Goal: Task Accomplishment & Management: Use online tool/utility

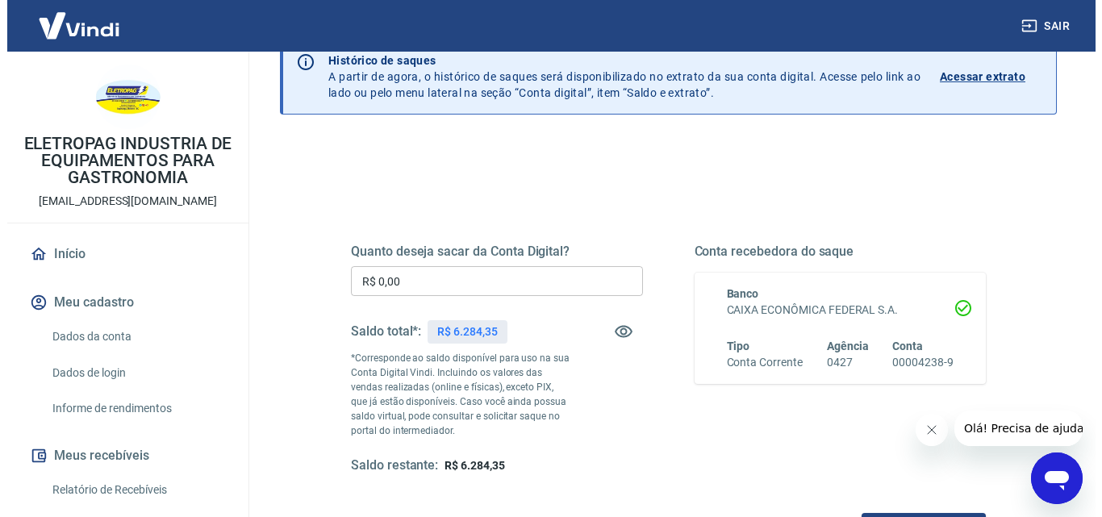
scroll to position [242, 0]
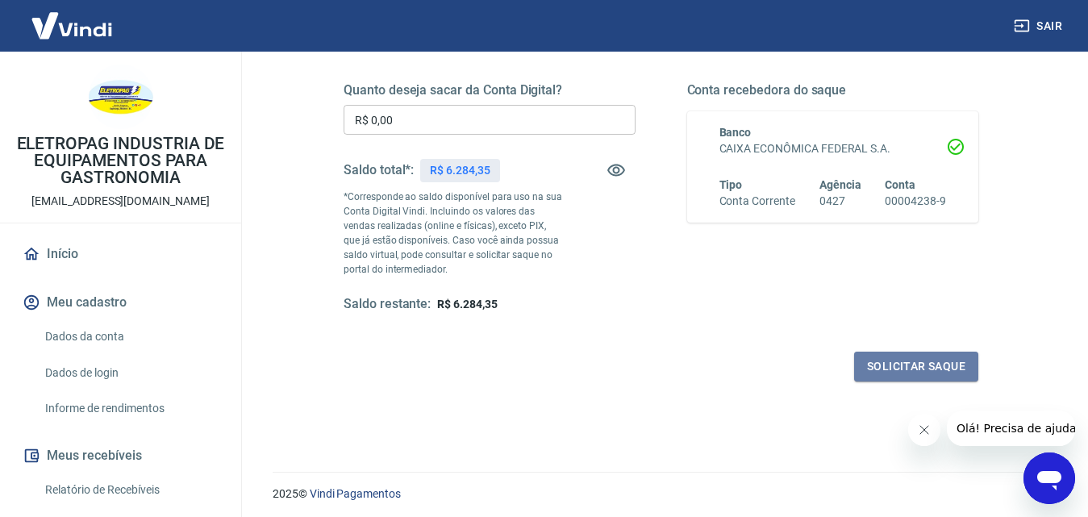
click at [913, 365] on button "Solicitar saque" at bounding box center [916, 367] width 124 height 30
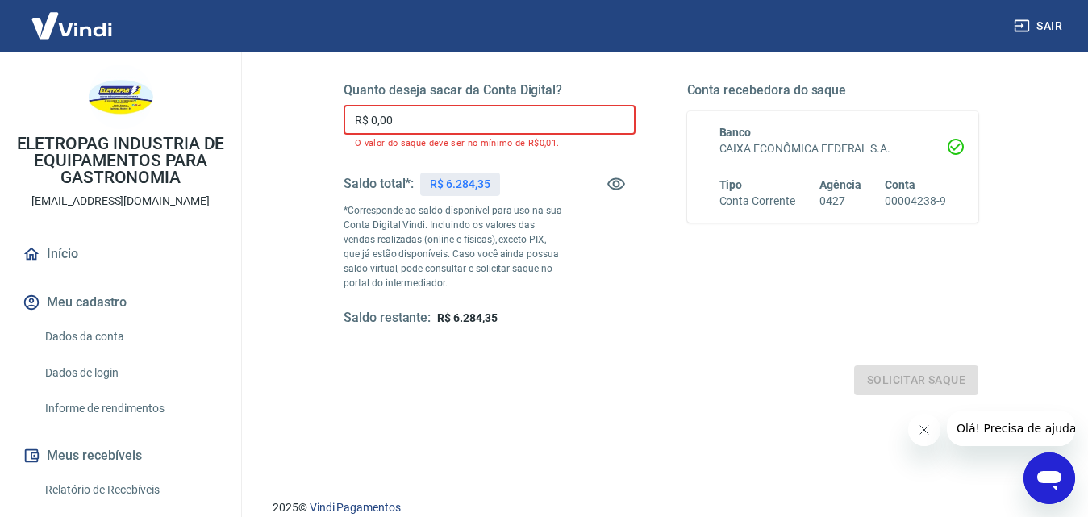
click at [418, 116] on input "R$ 0,00" at bounding box center [490, 120] width 292 height 30
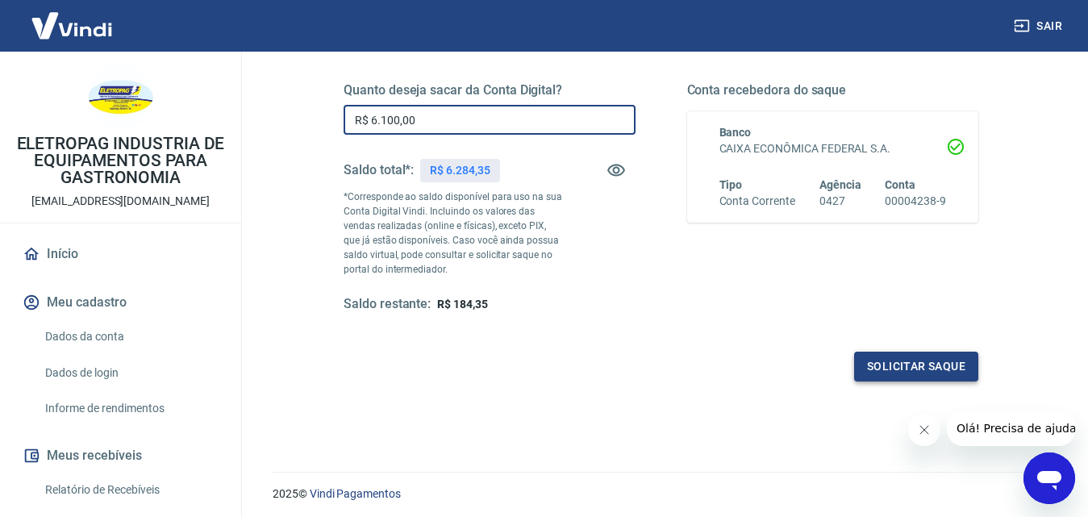
type input "R$ 6.100,00"
click at [921, 361] on button "Solicitar saque" at bounding box center [916, 367] width 124 height 30
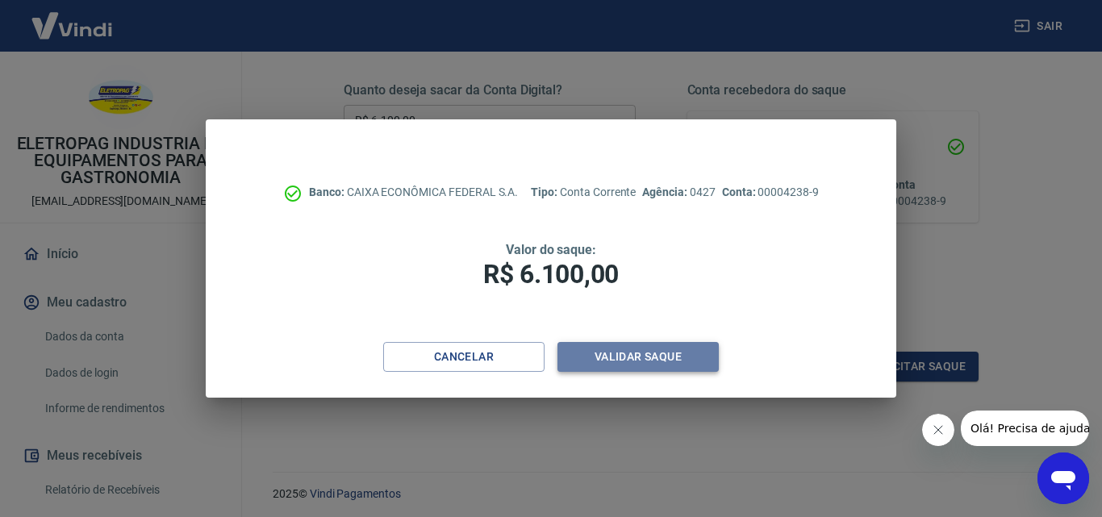
click at [646, 361] on button "Validar saque" at bounding box center [638, 357] width 161 height 30
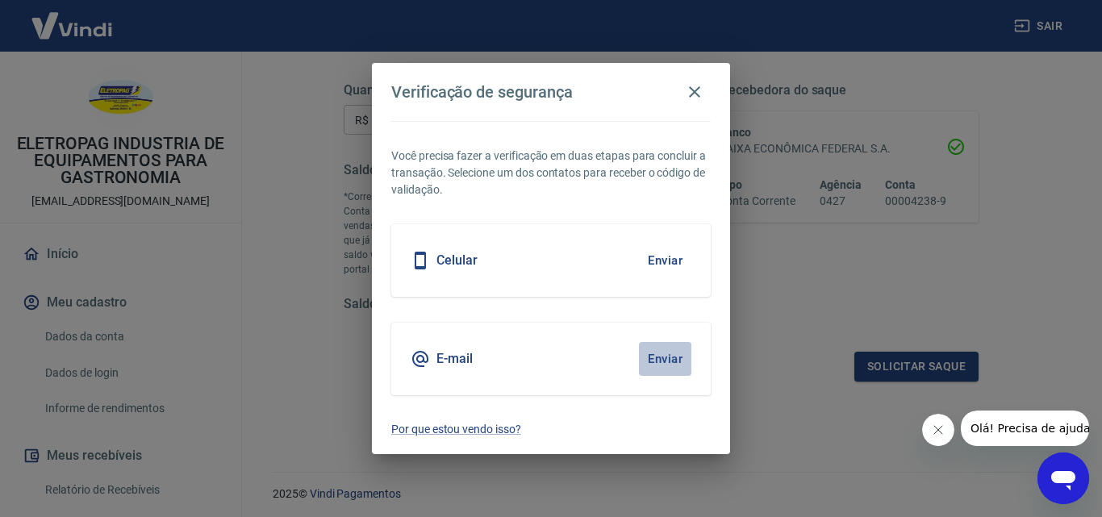
click at [663, 363] on button "Enviar" at bounding box center [665, 359] width 52 height 34
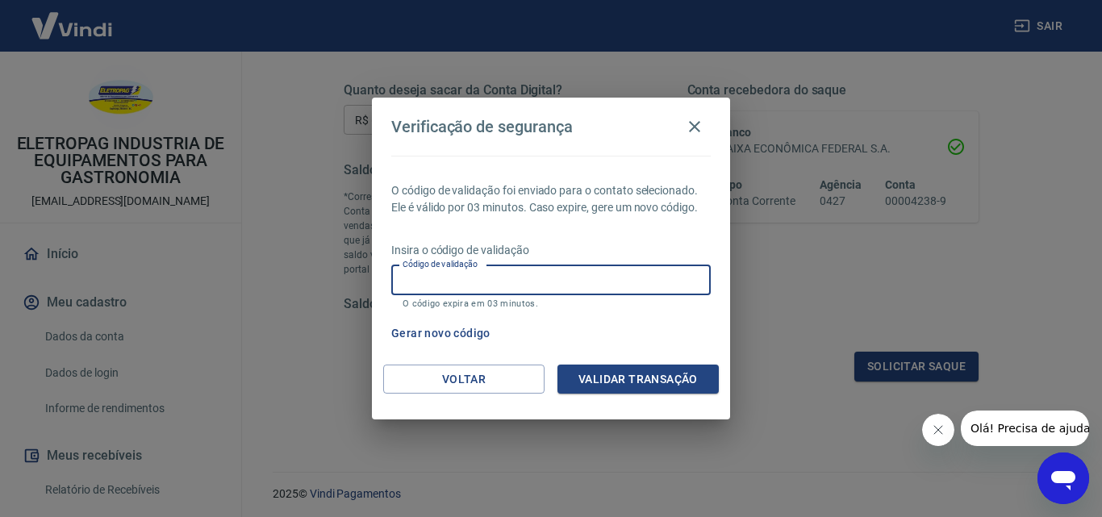
paste input "215087"
type input "215087"
click at [654, 378] on button "Validar transação" at bounding box center [638, 380] width 161 height 30
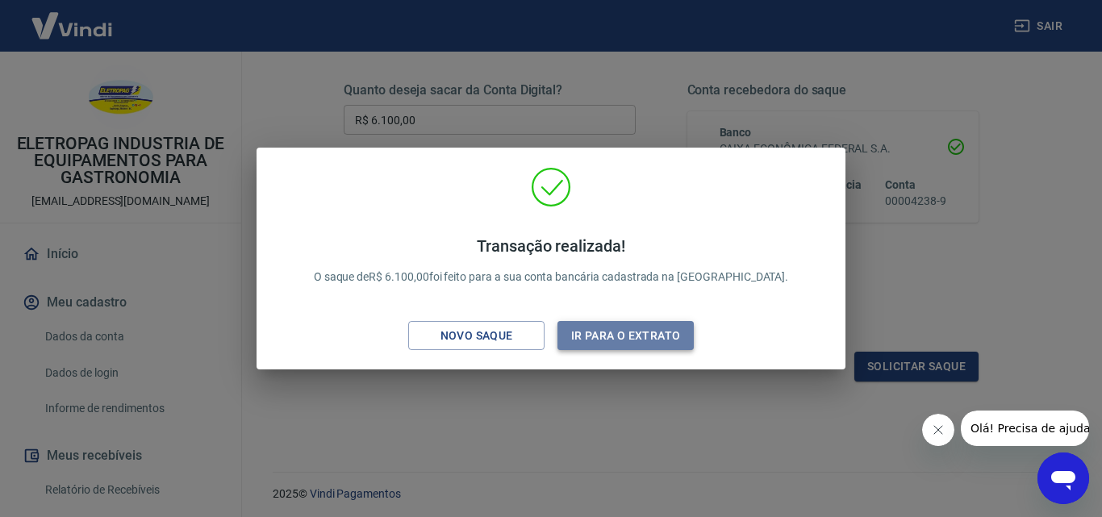
click at [660, 328] on button "Ir para o extrato" at bounding box center [626, 336] width 136 height 30
